Goal: Go to known website: Access a specific website the user already knows

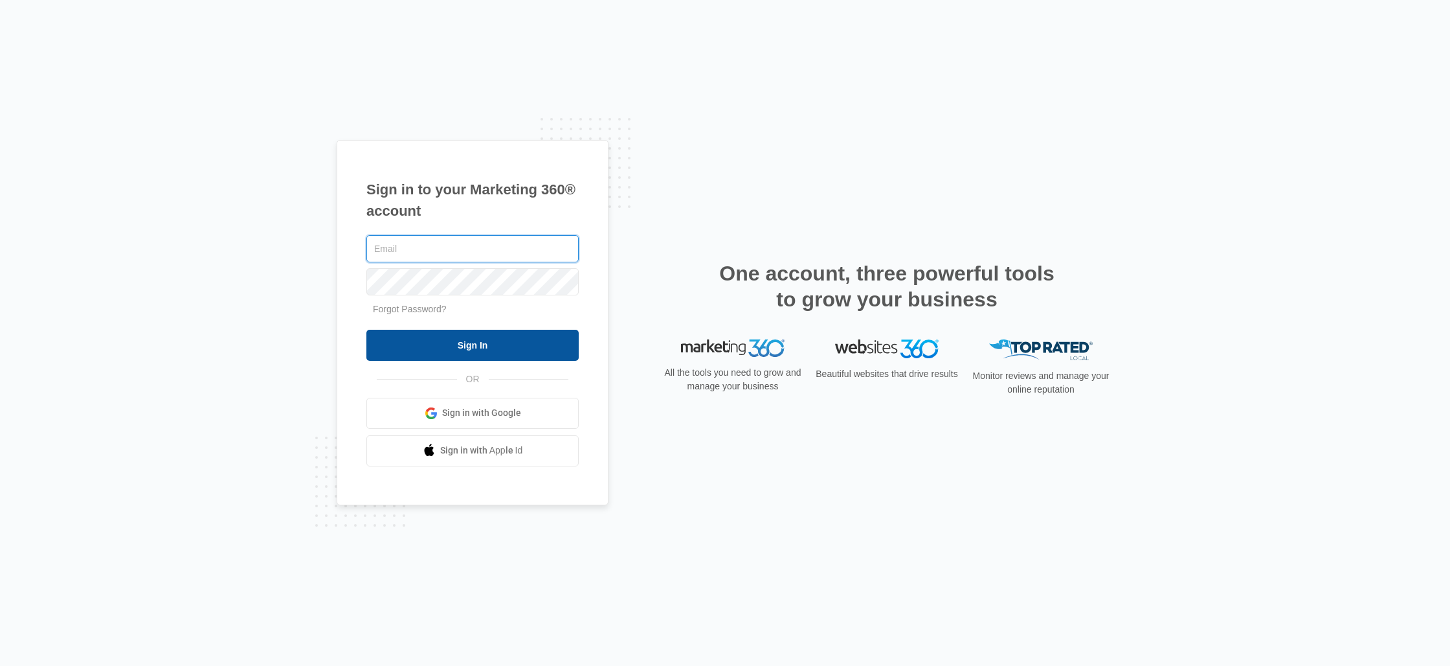
type input "[PERSON_NAME][EMAIL_ADDRESS][DOMAIN_NAME]"
click at [444, 349] on input "Sign In" at bounding box center [472, 345] width 212 height 31
